Goal: Entertainment & Leisure: Consume media (video, audio)

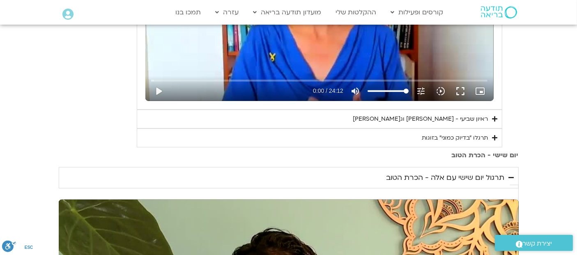
scroll to position [548, 0]
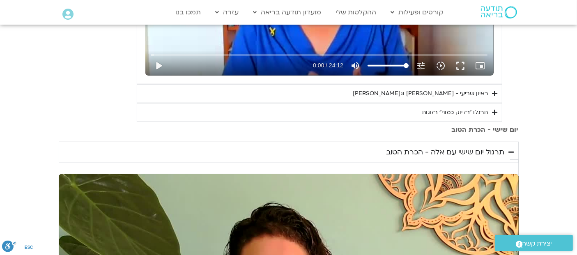
click at [492, 107] on summary "תרגלו ״בדיוק כמוני״ בזוגות" at bounding box center [320, 112] width 366 height 19
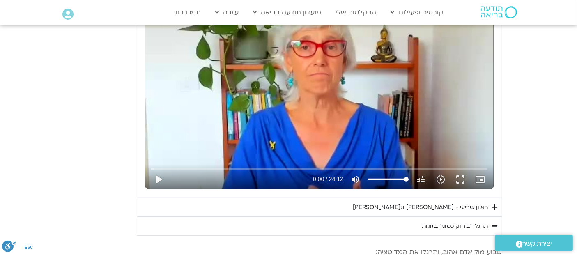
scroll to position [522, 0]
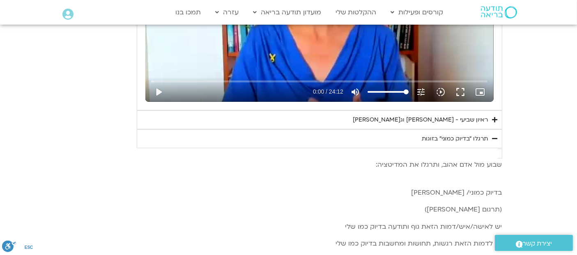
click at [494, 117] on icon "Accordion. Open links with Enter or Space, close with Escape, and navigate with…" at bounding box center [494, 120] width 5 height 6
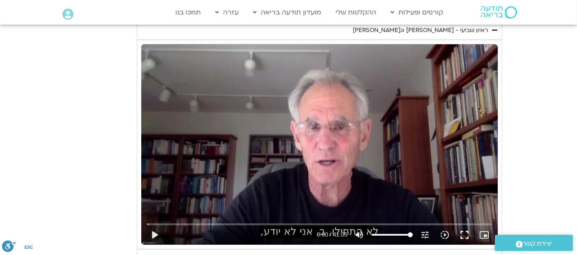
scroll to position [621, 0]
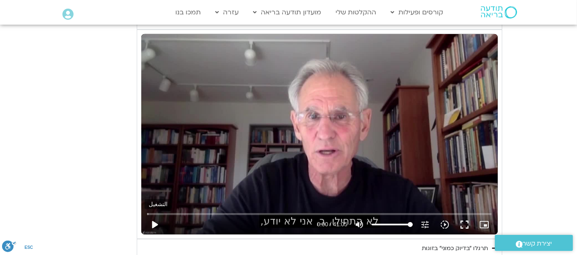
click at [157, 226] on button "play_arrow" at bounding box center [155, 225] width 20 height 20
click at [159, 212] on input "البحث بالتمرير" at bounding box center [319, 214] width 345 height 5
click at [280, 153] on div "تخطّي الإعلان 1:12 pause 2:33 / 41:05 volume_up كتم الصوت tune درجة الدقة تلقائ…" at bounding box center [319, 134] width 356 height 200
click at [277, 84] on div "تخطّي الإعلان 1:12 play_arrow 2:33 / 41:05 volume_up كتم الصوت tune درجة الدقة …" at bounding box center [319, 134] width 356 height 200
click at [168, 212] on input "البحث بالتمرير" at bounding box center [319, 214] width 345 height 5
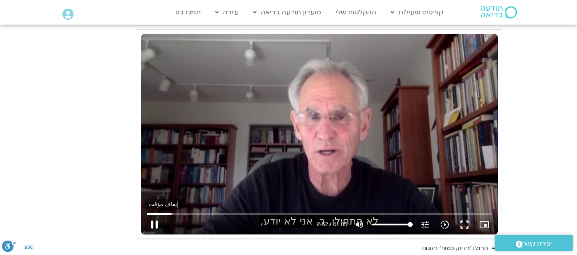
click at [152, 223] on button "pause" at bounding box center [155, 225] width 20 height 20
click at [233, 137] on div "تخطّي الإعلان 1:47 play_arrow 2:52 / 41:05 volume_up كتم الصوت tune درجة الدقة …" at bounding box center [319, 134] width 356 height 200
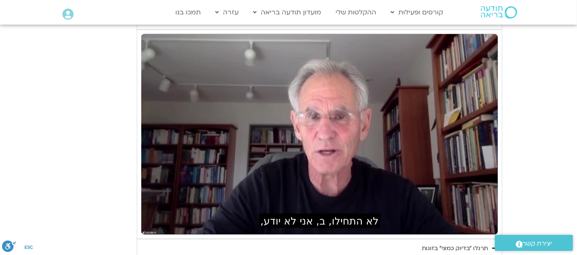
click at [233, 137] on div "تخطّي الإعلان 1:47 pause 2:54 / 41:05 volume_up كتم الصوت tune درجة الدقة تلقائ…" at bounding box center [319, 134] width 356 height 200
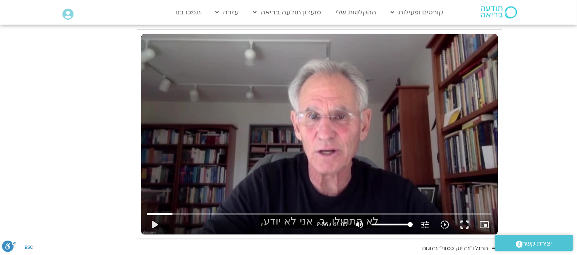
click at [255, 128] on div "تخطّي الإعلان 1:47 play_arrow 2:56 / 41:05 volume_up كتم الصوت tune درجة الدقة …" at bounding box center [319, 134] width 356 height 200
click at [184, 213] on input "البحث بالتمرير" at bounding box center [319, 214] width 345 height 5
click at [222, 212] on input "البحث بالتمرير" at bounding box center [319, 214] width 345 height 5
click at [260, 213] on input "البحث بالتمرير" at bounding box center [319, 214] width 345 height 5
click at [265, 213] on input "البحث بالتمرير" at bounding box center [319, 214] width 345 height 5
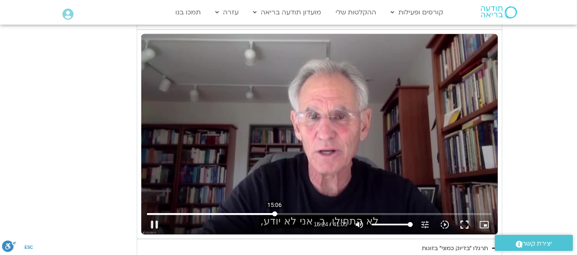
click at [274, 213] on input "البحث بالتمرير" at bounding box center [319, 214] width 345 height 5
click at [292, 78] on div "تخطّي الإعلان 24:38 pause 19:39 / 41:05 volume_up كتم الصوت tune درجة الدقة تلق…" at bounding box center [319, 134] width 356 height 200
click at [303, 165] on div "تخطّي الإعلان 13:57 play_arrow 19:39 / 41:05 volume_up كتم الصوت tune درجة الدق…" at bounding box center [319, 134] width 356 height 200
click at [288, 114] on div "تخطّي الإعلان 3:38 pause 20:22 / 41:05 volume_up كتم الصوت tune درجة الدقة تلقا…" at bounding box center [319, 134] width 356 height 200
click at [312, 213] on input "البحث بالتمرير" at bounding box center [319, 214] width 345 height 5
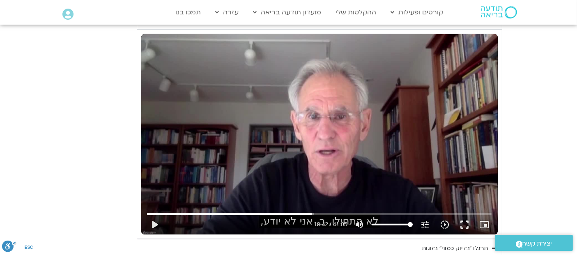
click at [331, 115] on div "تخطّي الإعلان 19:40 play_arrow 19:42 / 41:05 volume_up كتم الصوت tune درجة الدق…" at bounding box center [319, 134] width 356 height 200
click at [332, 103] on div "تخطّي الإعلان 19:40 pause 21:06 / 41:05 volume_up كتم الصوت tune درجة الدقة تلق…" at bounding box center [319, 134] width 356 height 200
click at [356, 113] on div "تخطّي الإعلان 19:40 play_arrow 21:06 / 41:05 volume_up كتم الصوت tune درجة الدق…" at bounding box center [319, 134] width 356 height 200
click at [332, 156] on div "تخطّي الإعلان 19:40 pause 21:09 / 41:05 volume_up كتم الصوت tune درجة الدقة تلق…" at bounding box center [319, 134] width 356 height 200
click at [271, 140] on div "تخطّي الإعلان 19:40 play_arrow 21:10 / 41:05 volume_up كتم الصوت tune درجة الدق…" at bounding box center [319, 134] width 356 height 200
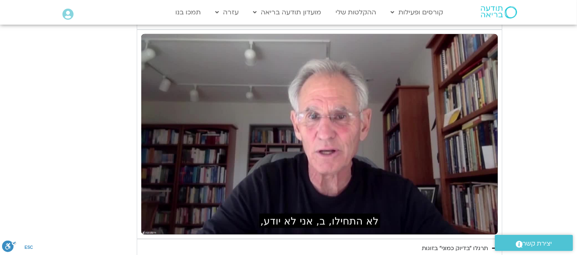
click at [67, 140] on section "יום שביעי - חיבור ונפרדות תרגול יום שביעי עם סנדיה - חיבור ונפרדות נא להזין כתו…" at bounding box center [288, 232] width 577 height 956
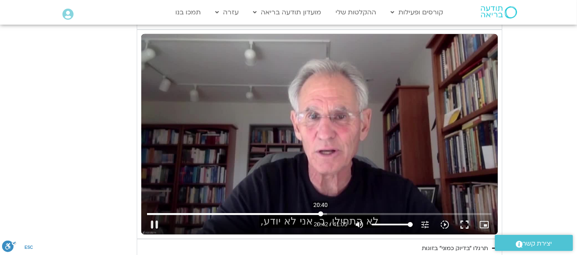
click at [320, 212] on input "البحث بالتمرير" at bounding box center [319, 214] width 345 height 5
click at [331, 212] on input "البحث بالتمرير" at bounding box center [319, 214] width 345 height 5
click at [326, 212] on input "البحث بالتمرير" at bounding box center [319, 214] width 345 height 5
click at [244, 149] on div "تخطّي الإعلان 17:47 pause 23:13 / 41:05 volume_up كتم الصوت tune درجة الدقة تلق…" at bounding box center [319, 134] width 356 height 200
click at [313, 157] on div "تخطّي الإعلان 17:47 play_arrow 23:13 / 41:05 volume_up كتم الصوت tune درجة الدق…" at bounding box center [319, 134] width 356 height 200
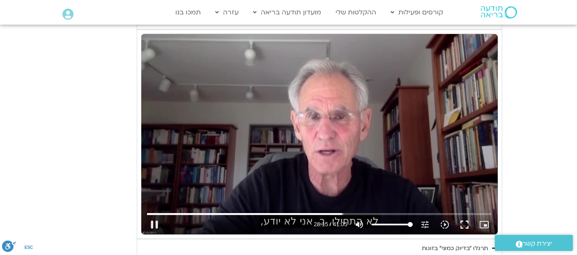
click at [272, 117] on div "تخطّي الإعلان 17:47 pause 23:15 / 41:05 volume_up كتم الصوت tune درجة الدقة تلق…" at bounding box center [319, 134] width 356 height 200
click at [272, 117] on div "تخطّي الإعلان 17:47 play_arrow 23:15 / 41:05 volume_up كتم الصوت tune درجة الدق…" at bounding box center [319, 134] width 356 height 200
click at [315, 149] on div "تخطّي الإعلان 16:47 pause 25:07 / 41:05 volume_up كتم الصوت tune درجة الدقة تلق…" at bounding box center [319, 134] width 356 height 200
type input "1508.010669"
click at [315, 149] on div "تخطّي الإعلان 16:47 play_arrow 25:08 / 41:05 volume_up كتم الصوت tune درجة الدق…" at bounding box center [319, 134] width 356 height 200
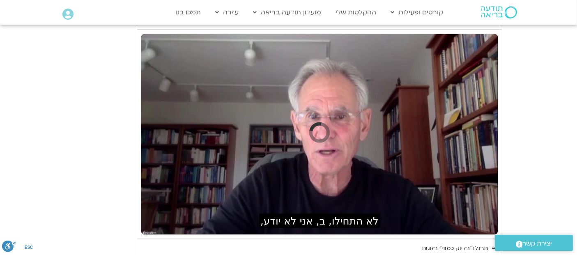
click at [527, 86] on section "יום שביעי - חיבור ונפרדות תרגול יום שביעי עם סנדיה - חיבור ונפרדות נא להזין כתו…" at bounding box center [288, 232] width 577 height 956
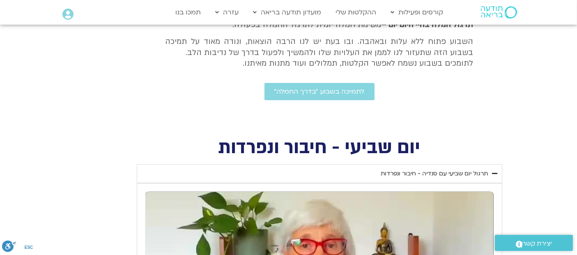
scroll to position [533, 0]
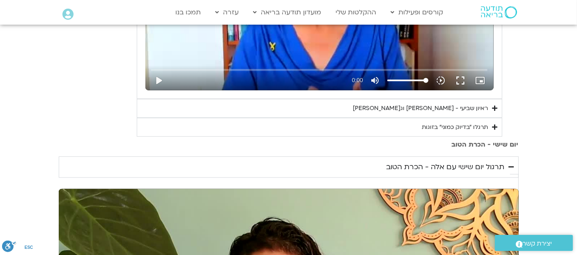
click at [495, 108] on icon "Accordion. Open links with Enter or Space, close with Escape, and navigate with…" at bounding box center [494, 108] width 5 height 6
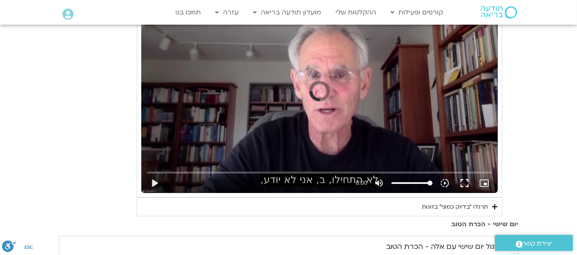
scroll to position [667, 0]
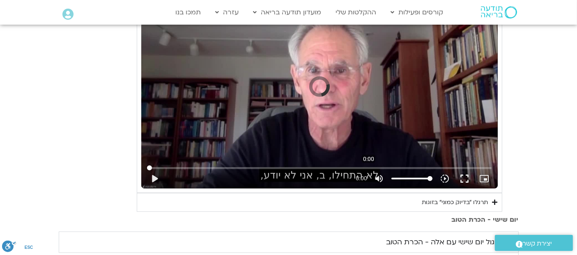
click at [369, 166] on input "البحث بالتمرير" at bounding box center [319, 168] width 345 height 5
click at [155, 177] on button "play_arrow" at bounding box center [155, 179] width 20 height 20
click at [155, 176] on button "play_arrow" at bounding box center [155, 179] width 20 height 20
click at [462, 178] on button "fullscreen" at bounding box center [465, 179] width 20 height 20
click at [364, 168] on input "البحث بالتمرير" at bounding box center [319, 168] width 345 height 5
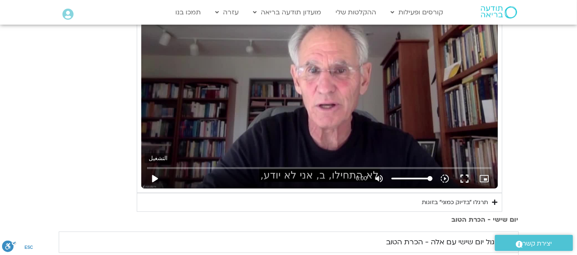
click at [154, 176] on button "play_arrow" at bounding box center [155, 179] width 20 height 20
click at [148, 176] on button "play_arrow" at bounding box center [155, 179] width 20 height 20
click at [152, 176] on button "play_arrow" at bounding box center [155, 179] width 20 height 20
click at [158, 178] on button "play_arrow" at bounding box center [155, 179] width 20 height 20
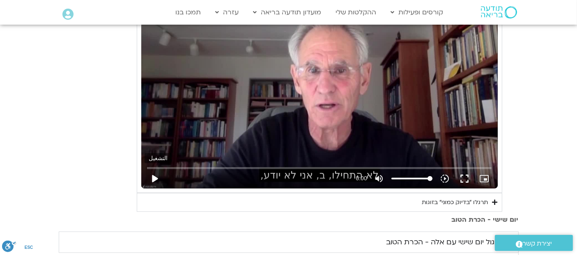
click at [145, 177] on button "play_arrow" at bounding box center [155, 179] width 20 height 20
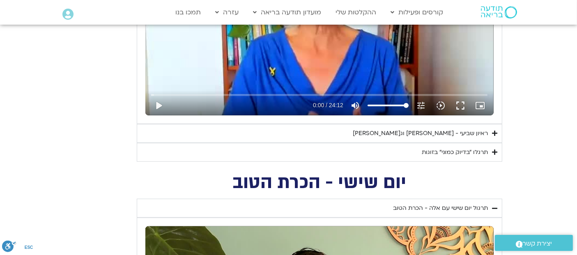
scroll to position [517, 0]
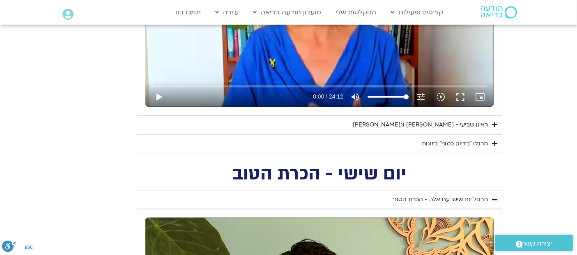
click at [494, 122] on icon "Accordion. Open links with Enter or Space, close with Escape, and navigate with…" at bounding box center [494, 125] width 5 height 6
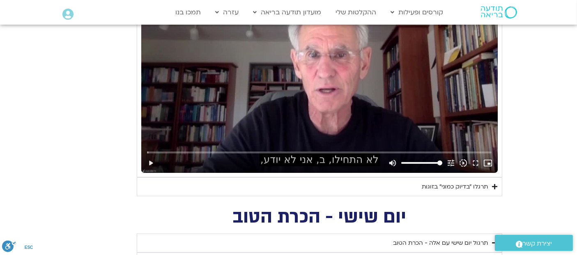
scroll to position [701, 0]
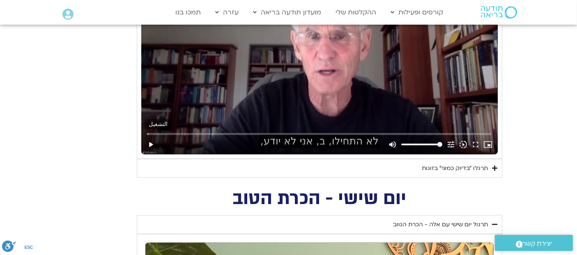
click at [150, 144] on button "play_arrow" at bounding box center [151, 145] width 12 height 20
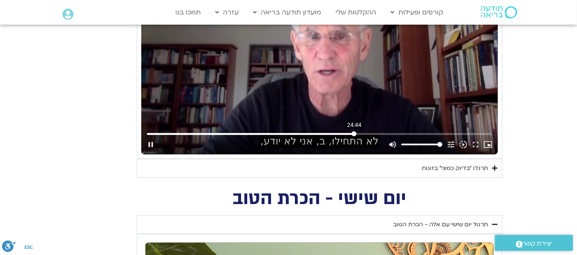
click at [354, 133] on input "البحث بالتمرير" at bounding box center [319, 133] width 345 height 5
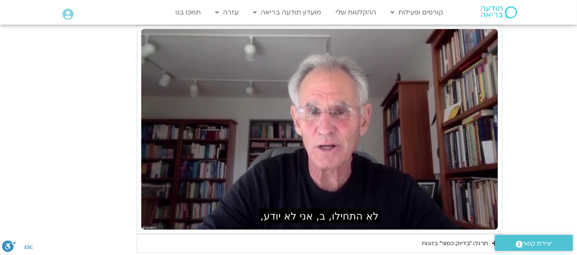
scroll to position [622, 0]
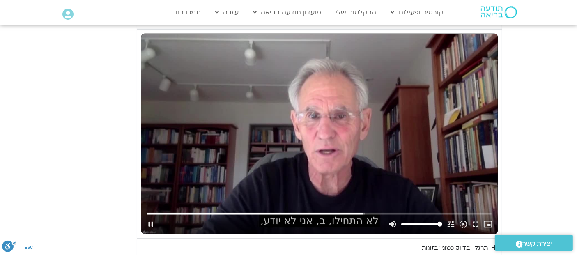
click at [285, 140] on div "تخطّي الإعلان 1:41 pause volume_up كتم الصوت tune درجة الدقة تلقائي 720p slow_m…" at bounding box center [319, 134] width 356 height 200
click at [218, 137] on div "تخطّي الإعلان 1:41 play_arrow volume_up كتم الصوت tune درجة الدقة تلقائي 720p s…" at bounding box center [319, 134] width 356 height 200
click at [360, 212] on input "البحث بالتمرير" at bounding box center [319, 213] width 345 height 5
click at [244, 158] on div "تخطّي الإعلان 25:17 pause volume_up كتم الصوت tune درجة الدقة تلقائي 720p slow_…" at bounding box center [319, 134] width 356 height 200
click at [326, 121] on div "تخطّي الإعلان 13:16 play_arrow volume_up كتم الصوت tune درجة الدقة تلقائي 720p …" at bounding box center [319, 134] width 356 height 200
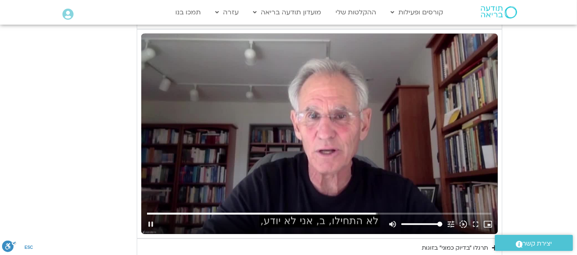
click at [290, 85] on div "تخطّي الإعلان 13:16 pause volume_up كتم الصوت tune درجة الدقة تلقائي 720p slow_…" at bounding box center [319, 134] width 356 height 200
click at [151, 222] on button "play_arrow" at bounding box center [151, 224] width 12 height 20
click at [370, 211] on input "البحث بالتمرير" at bounding box center [319, 213] width 345 height 5
click at [372, 212] on input "البحث بالتمرير" at bounding box center [319, 213] width 345 height 5
click at [255, 82] on div "تخطّي الإعلان 26:49 pause volume_up كتم الصوت tune درجة الدقة تلقائي 720p slow_…" at bounding box center [319, 134] width 356 height 200
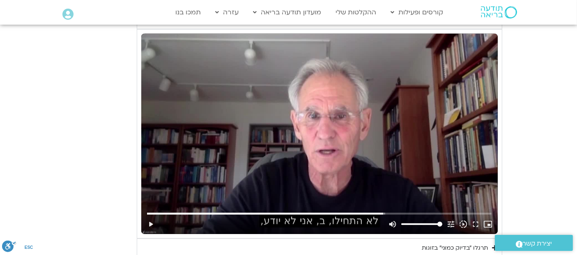
click at [255, 82] on div "تخطّي الإعلان 26:49 play_arrow volume_up كتم الصوت tune درجة الدقة تلقائي 720p …" at bounding box center [319, 134] width 356 height 200
click at [380, 212] on input "البحث بالتمرير" at bounding box center [319, 213] width 345 height 5
click at [386, 214] on input "البحث بالتمرير" at bounding box center [319, 213] width 345 height 5
click at [390, 214] on input "البحث بالتمرير" at bounding box center [319, 213] width 345 height 5
click at [388, 214] on input "البحث بالتمرير" at bounding box center [319, 213] width 345 height 5
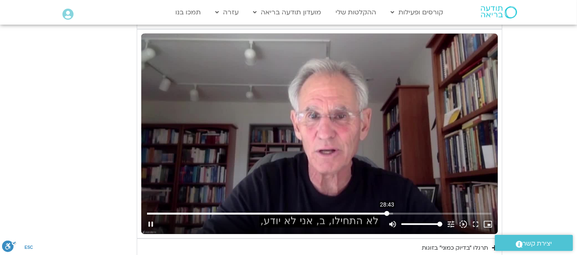
click at [387, 214] on input "البحث بالتمرير" at bounding box center [319, 213] width 345 height 5
click at [325, 96] on div "تخطّي الإعلان 28:43 pause volume_up كتم الصوت tune درجة الدقة تلقائي 720p slow_…" at bounding box center [319, 134] width 356 height 200
click at [325, 156] on div "تخطّي الإعلان 28:43 play_arrow volume_up كتم الصوت tune درجة الدقة تلقائي 720p …" at bounding box center [319, 134] width 356 height 200
click at [393, 213] on input "البحث بالتمرير" at bounding box center [319, 213] width 345 height 5
click at [349, 154] on div "تخطّي الإعلان 29:24 pause volume_up كتم الصوت tune درجة الدقة تلقائي 720p slow_…" at bounding box center [319, 134] width 356 height 200
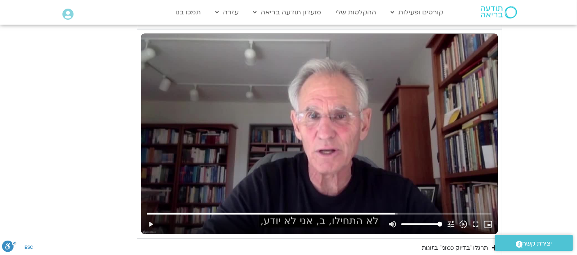
click at [354, 124] on div "تخطّي الإعلان 29:24 play_arrow volume_up كتم الصوت tune درجة الدقة تلقائي 720p …" at bounding box center [319, 134] width 356 height 200
click at [348, 125] on div "تخطّي الإعلان 22:30 pause volume_up كتم الصوت tune درجة الدقة تلقائي 720p slow_…" at bounding box center [319, 134] width 356 height 200
click at [355, 132] on div "تخطّي الإعلان 22:30 play_arrow volume_up كتم الصوت tune درجة الدقة تلقائي 720p …" at bounding box center [319, 134] width 356 height 200
click at [400, 212] on input "البحث بالتمرير" at bounding box center [319, 213] width 345 height 5
click at [404, 212] on input "البحث بالتمرير" at bounding box center [319, 213] width 345 height 5
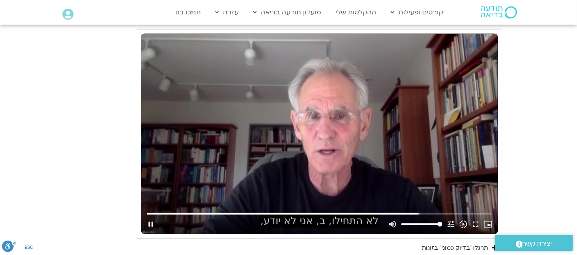
click at [292, 134] on div "تخطّي الإعلان 32:02 pause volume_up كتم الصوت tune درجة الدقة تلقائي 720p slow_…" at bounding box center [319, 134] width 356 height 200
click at [292, 134] on div "تخطّي الإعلان 32:02 play_arrow volume_up كتم الصوت tune درجة الدقة تلقائي 720p …" at bounding box center [319, 134] width 356 height 200
click at [425, 213] on input "البحث بالتمرير" at bounding box center [319, 213] width 345 height 5
click at [304, 99] on div "تخطّي الإعلان 32:26 pause volume_up كتم الصوت tune درجة الدقة تلقائي 720p slow_…" at bounding box center [319, 134] width 356 height 200
click at [397, 118] on div "تخطّي الإعلان 32:26 play_arrow volume_up كتم الصوت tune درجة الدقة تلقائي 720p …" at bounding box center [319, 134] width 356 height 200
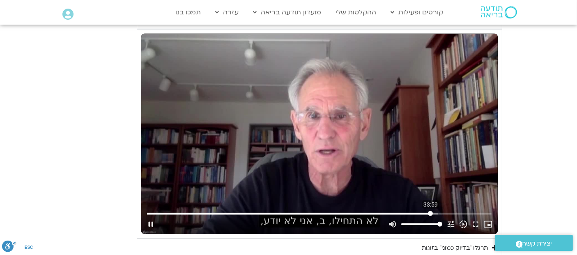
click at [430, 211] on input "البحث بالتمرير" at bounding box center [319, 213] width 345 height 5
click at [364, 154] on div "تخطّي الإعلان 17:32 pause volume_up كتم الصوت tune درجة الدقة تلقائي 720p slow_…" at bounding box center [319, 134] width 356 height 200
click at [485, 212] on input "البحث بالتمرير" at bounding box center [319, 213] width 345 height 5
click at [482, 211] on input "البحث بالتمرير" at bounding box center [319, 213] width 345 height 5
click at [448, 141] on div "تخطّي الإعلان 40:14 play_arrow volume_up كتم الصوت tune درجة الدقة تلقائي 720p …" at bounding box center [319, 134] width 356 height 200
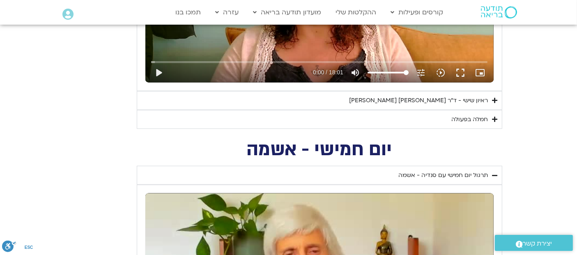
scroll to position [1067, 0]
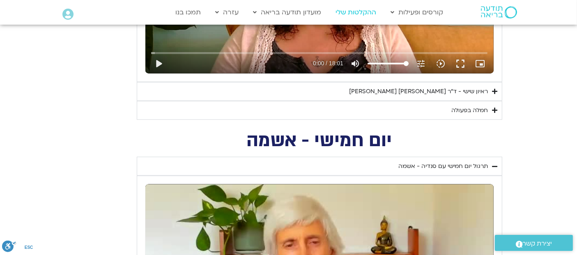
type input "2465.266667"
